Goal: Information Seeking & Learning: Learn about a topic

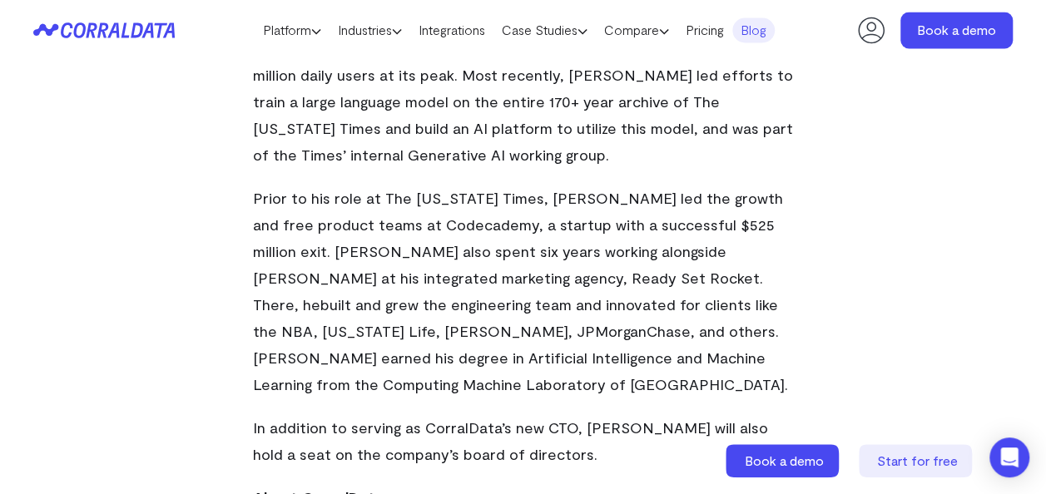
click at [848, 457] on div "Book a demo Start for free" at bounding box center [850, 460] width 250 height 33
click at [640, 184] on p "Prior to his role at The [US_STATE] Times, [PERSON_NAME] led the growth and fre…" at bounding box center [523, 290] width 541 height 213
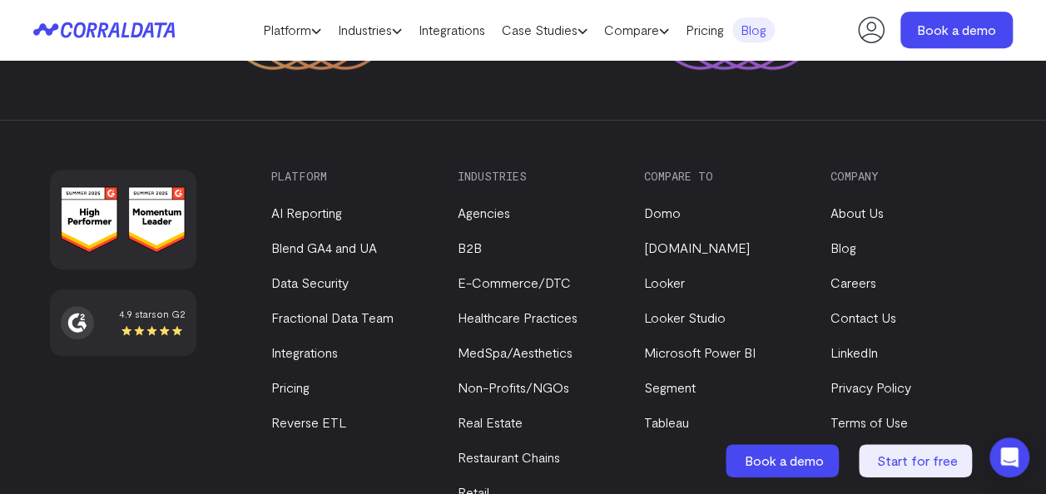
scroll to position [3487, 0]
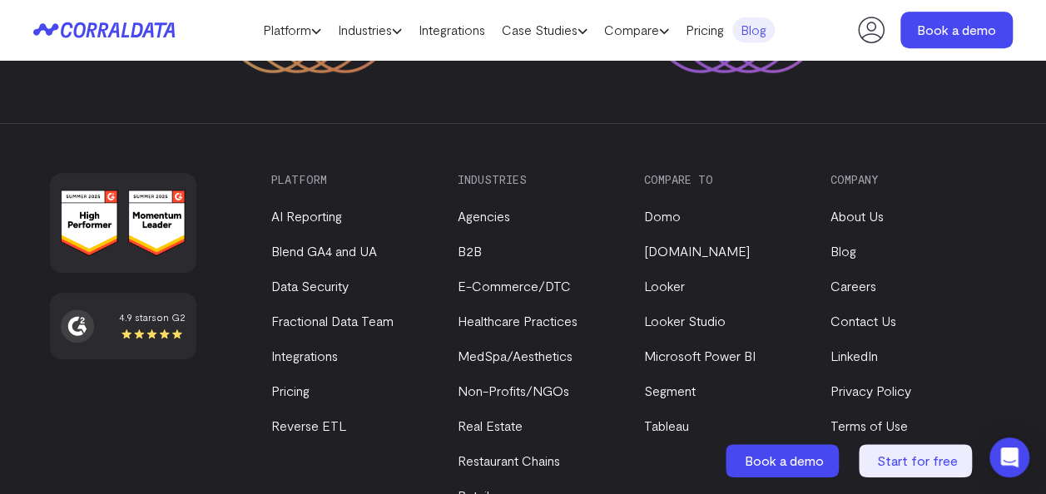
click at [85, 38] on header "Platform AI Reporting Use AI to effortlessly answer any business questions from…" at bounding box center [522, 30] width 979 height 60
click at [94, 28] on icon at bounding box center [95, 30] width 68 height 16
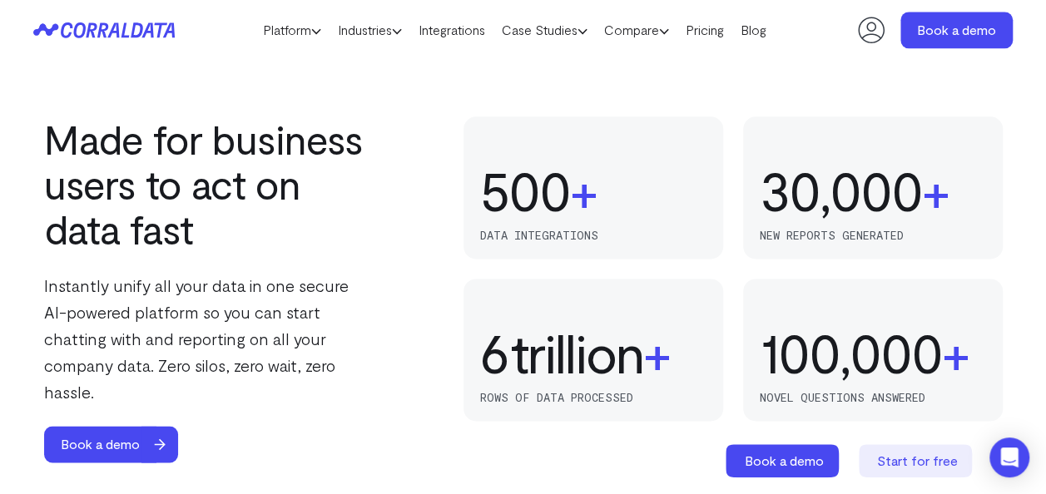
scroll to position [1037, 0]
click at [895, 193] on div "30,000" at bounding box center [841, 190] width 162 height 60
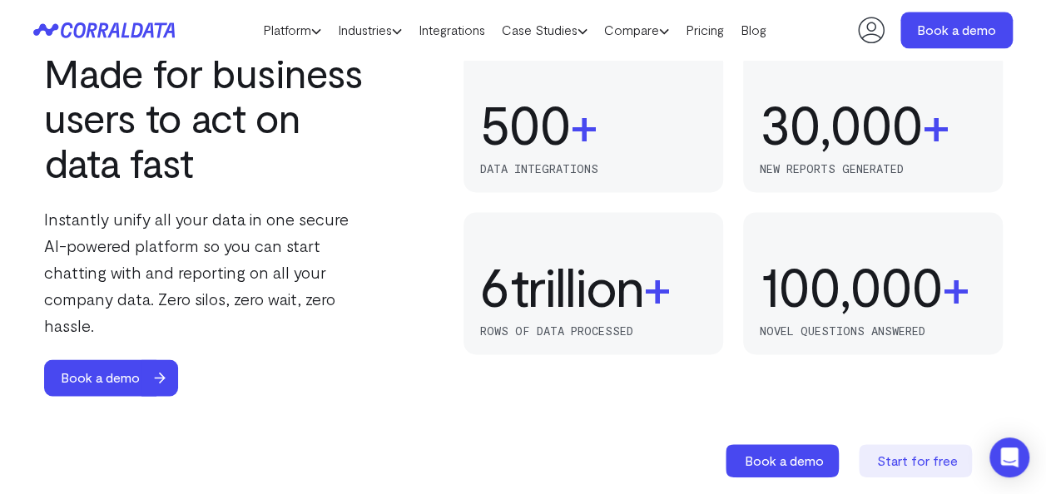
scroll to position [1103, 0]
